Goal: Obtain resource: Download file/media

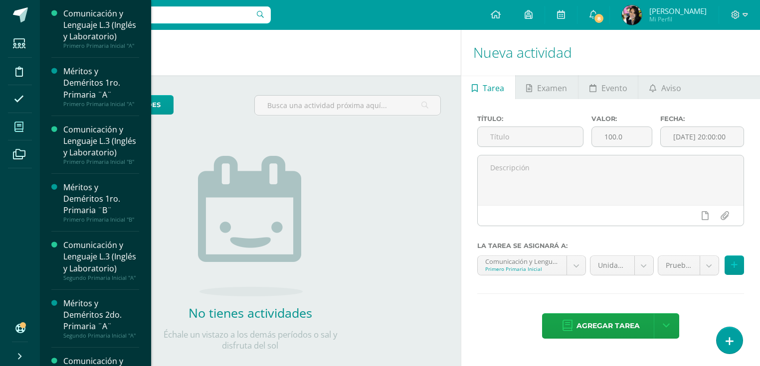
click at [22, 124] on icon at bounding box center [18, 127] width 9 height 10
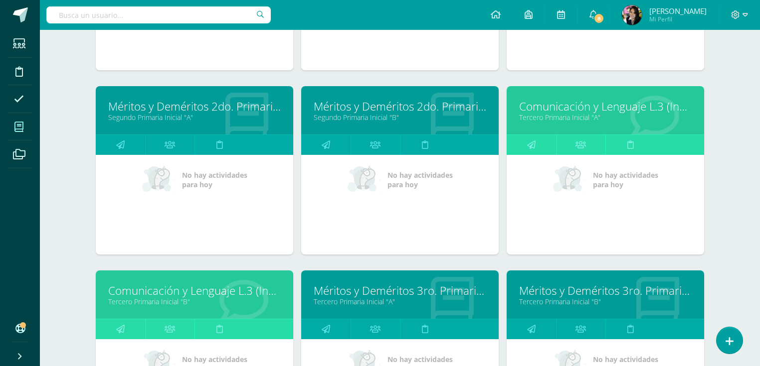
scroll to position [514, 0]
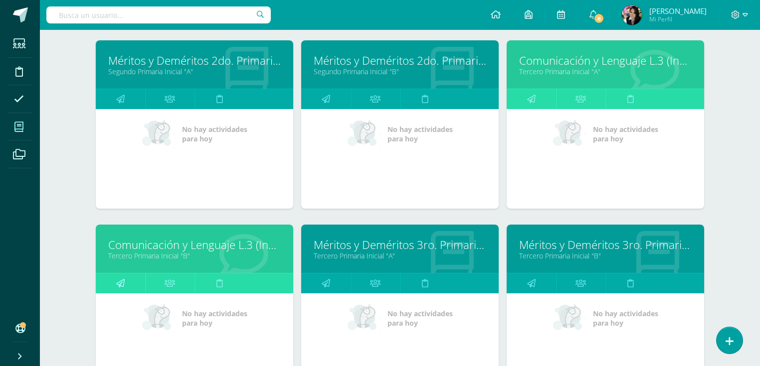
click at [120, 276] on icon at bounding box center [120, 283] width 8 height 19
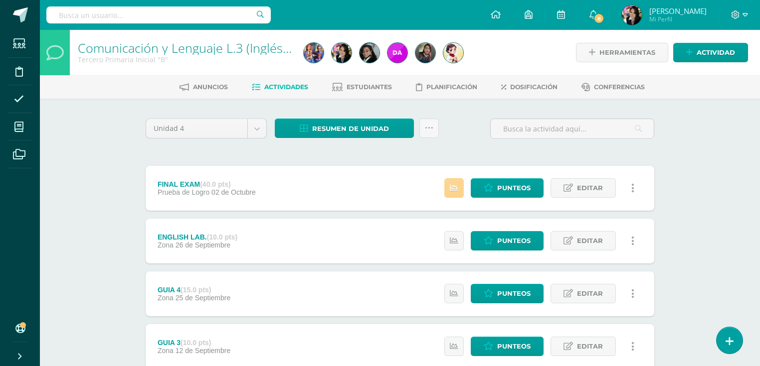
click at [463, 188] on link at bounding box center [453, 188] width 19 height 19
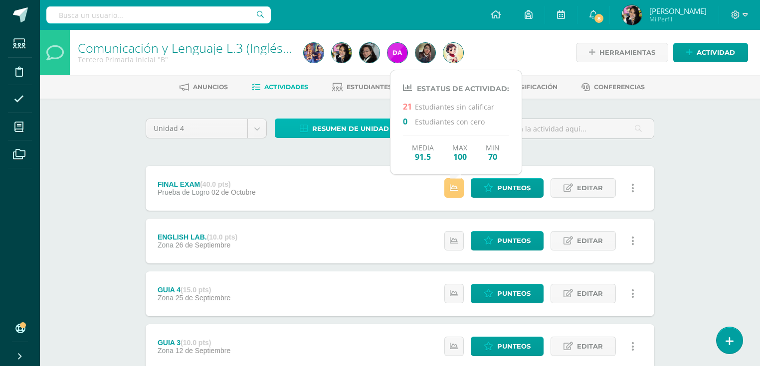
click at [350, 127] on span "Resumen de unidad" at bounding box center [350, 129] width 77 height 18
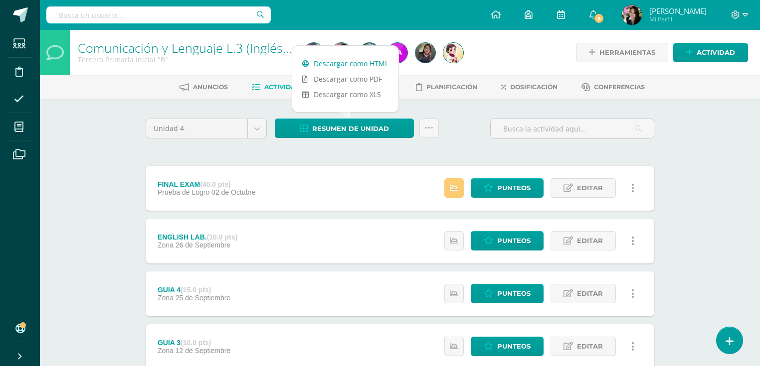
click at [345, 64] on link "Descargar como HTML" at bounding box center [345, 63] width 106 height 15
